Goal: Task Accomplishment & Management: Manage account settings

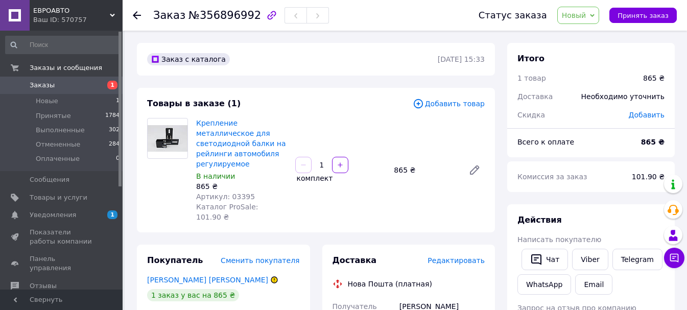
scroll to position [51, 0]
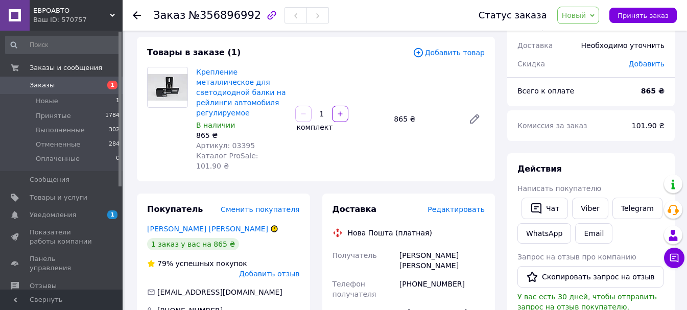
click at [581, 19] on span "Новый" at bounding box center [574, 15] width 25 height 8
click at [581, 35] on li "Принят" at bounding box center [585, 35] width 54 height 15
drag, startPoint x: 455, startPoint y: 230, endPoint x: 401, endPoint y: 232, distance: 54.1
click at [401, 246] on div "[PERSON_NAME] [PERSON_NAME]" at bounding box center [441, 260] width 89 height 29
copy div "[PERSON_NAME] [PERSON_NAME]"
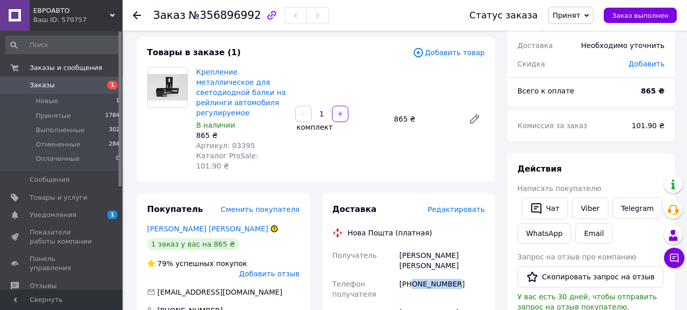
drag, startPoint x: 457, startPoint y: 253, endPoint x: 412, endPoint y: 247, distance: 46.3
click at [412, 275] on div "[PHONE_NUMBER]" at bounding box center [441, 289] width 89 height 29
copy div "0505440035"
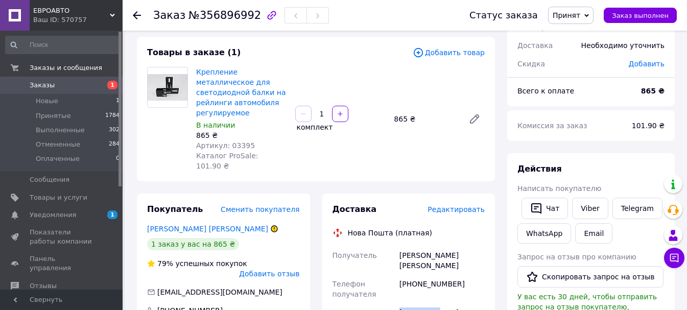
copy div "[PERSON_NAME]"
click at [90, 309] on span "Свернуть" at bounding box center [61, 299] width 123 height 20
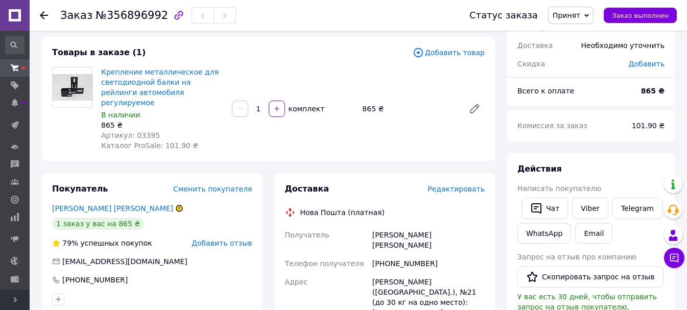
click at [0, 20] on link at bounding box center [15, 15] width 30 height 31
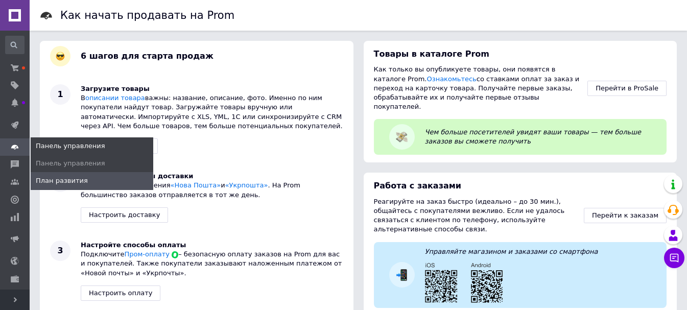
click at [20, 143] on span at bounding box center [15, 146] width 30 height 9
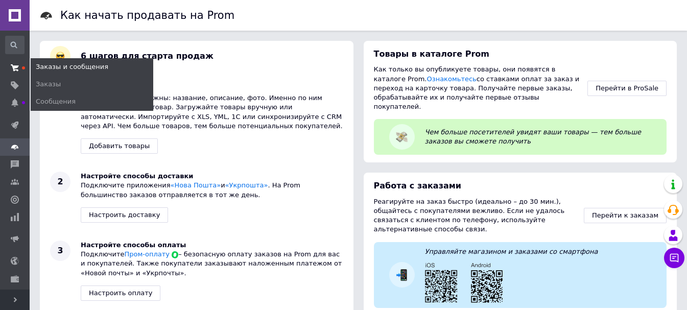
click at [22, 66] on span at bounding box center [15, 67] width 30 height 9
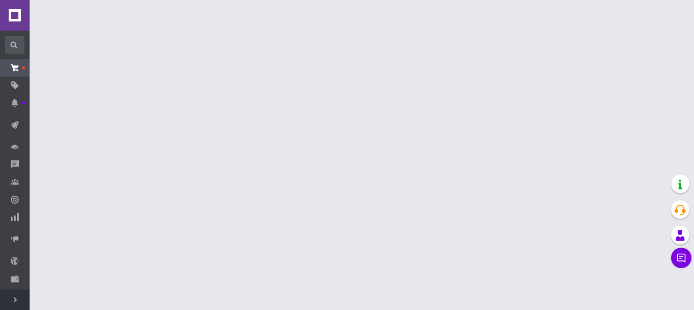
click at [16, 47] on use at bounding box center [14, 45] width 7 height 7
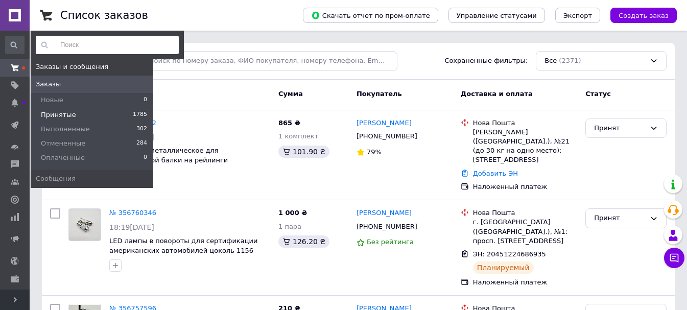
click at [81, 111] on li "Принятые 1785" at bounding box center [92, 115] width 123 height 14
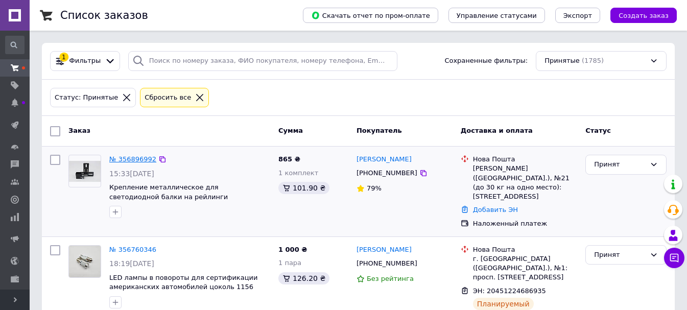
click at [132, 161] on link "№ 356896992" at bounding box center [132, 159] width 47 height 8
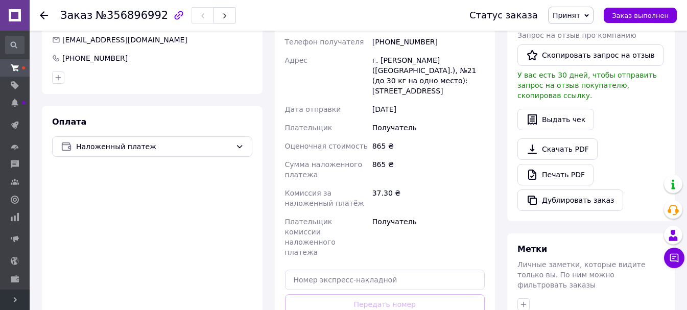
scroll to position [248, 0]
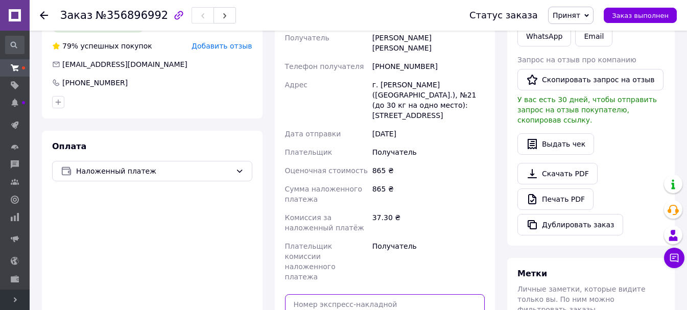
click at [324, 294] on input "text" at bounding box center [385, 304] width 200 height 20
paste input "20451225204687"
type input "20451225204687"
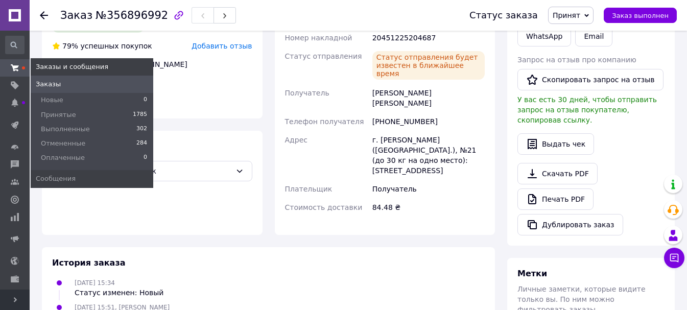
click at [19, 67] on span at bounding box center [15, 67] width 30 height 9
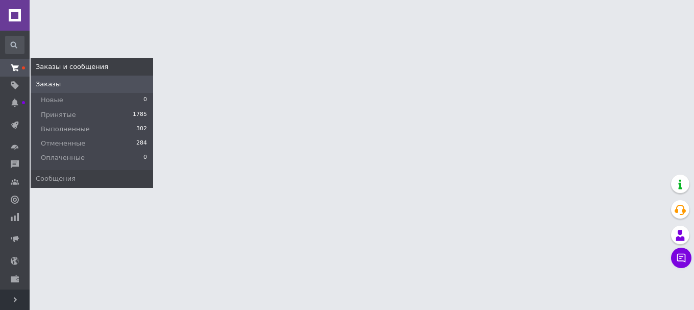
click at [57, 82] on span "Заказы" at bounding box center [92, 84] width 123 height 9
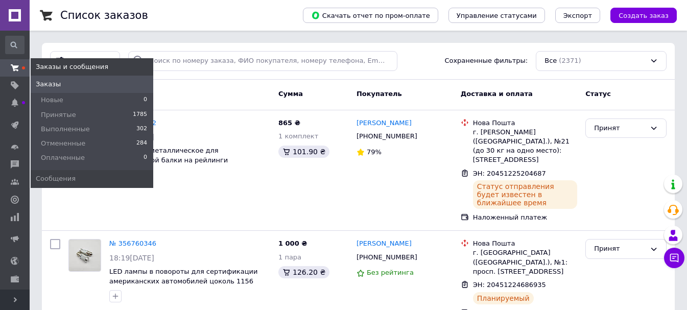
click at [19, 62] on link "Заказы и сообщения" at bounding box center [15, 67] width 30 height 17
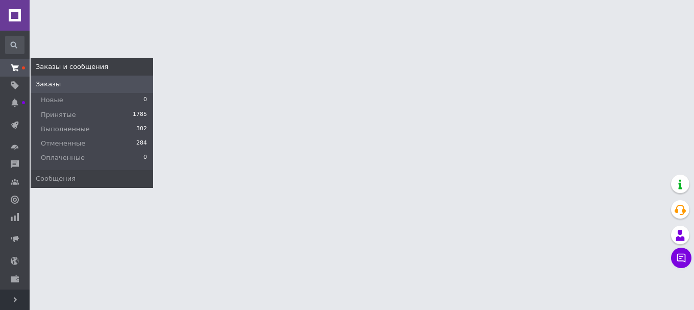
click at [55, 82] on span "Заказы" at bounding box center [48, 84] width 25 height 9
